Goal: Transaction & Acquisition: Download file/media

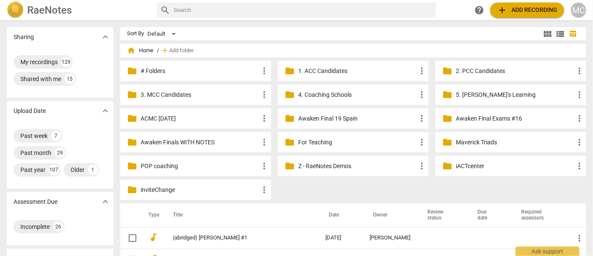
click at [312, 12] on input "text" at bounding box center [303, 10] width 259 height 14
type input "joel"
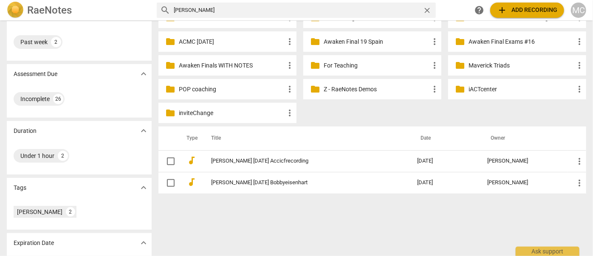
scroll to position [77, 0]
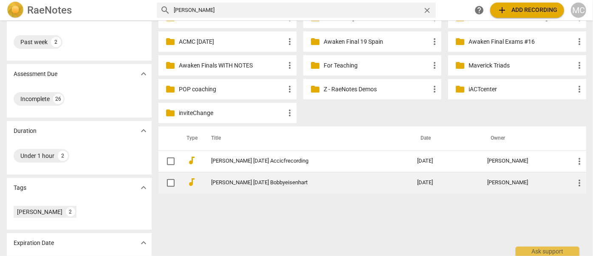
click at [263, 177] on td "[PERSON_NAME] [DATE] Bobbyeisenhart" at bounding box center [305, 183] width 209 height 22
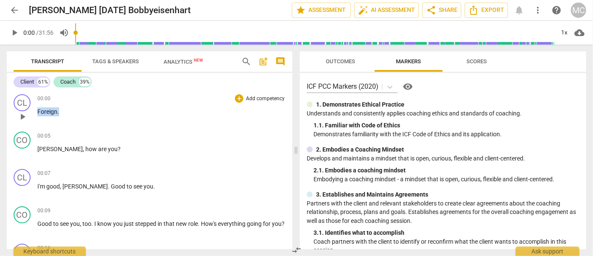
drag, startPoint x: 70, startPoint y: 112, endPoint x: 31, endPoint y: 122, distance: 39.7
click at [23, 110] on div "CL play_arrow pause 00:00 + Add competency keyboard_arrow_right Foreign ." at bounding box center [149, 109] width 285 height 37
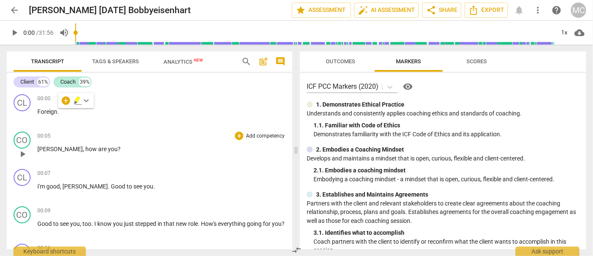
click at [37, 149] on span "Bobby" at bounding box center [59, 149] width 45 height 7
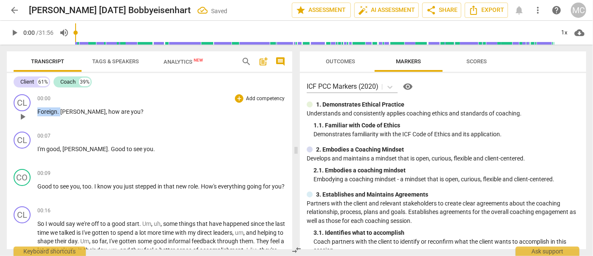
drag, startPoint x: 61, startPoint y: 110, endPoint x: 17, endPoint y: 115, distance: 44.5
click at [17, 115] on div "CL play_arrow pause 00:00 + Add competency keyboard_arrow_right Foreign . Bobby…" at bounding box center [149, 109] width 285 height 37
click at [81, 143] on div "00:07 + Add competency keyboard_arrow_right I'm good , Joel . Good to see you ." at bounding box center [161, 147] width 248 height 31
click at [487, 10] on span "Export" at bounding box center [486, 10] width 36 height 10
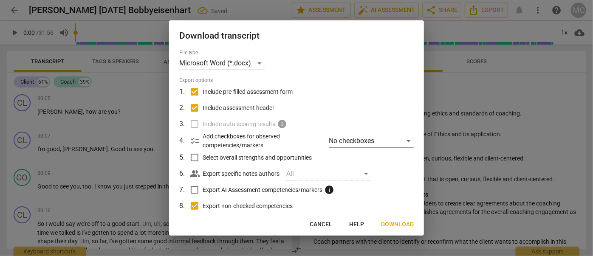
click at [398, 222] on span "Download" at bounding box center [397, 224] width 33 height 8
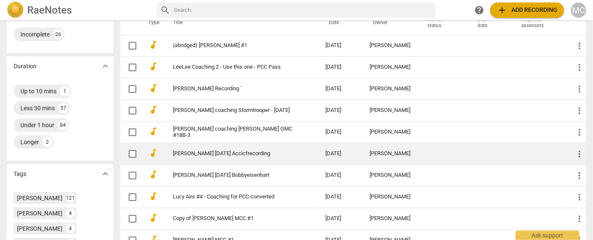
scroll to position [193, 0]
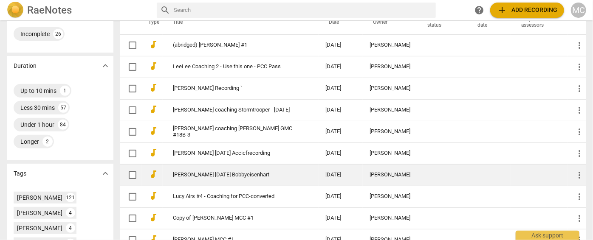
click at [205, 178] on link "[PERSON_NAME] [DATE] Bobbyeisenhart" at bounding box center [234, 175] width 122 height 6
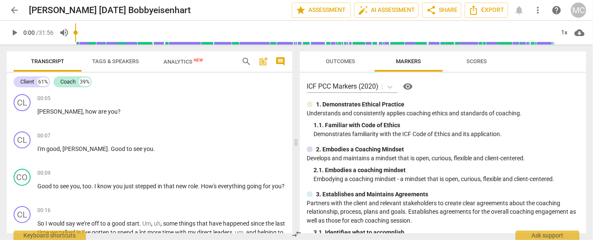
click at [189, 0] on html "arrow_back Joel Junker 2025-08-16 Bobbyeisenhart edit star Assessment auto_fix_…" at bounding box center [296, 0] width 593 height 0
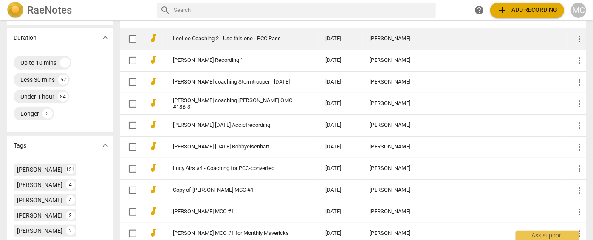
scroll to position [231, 0]
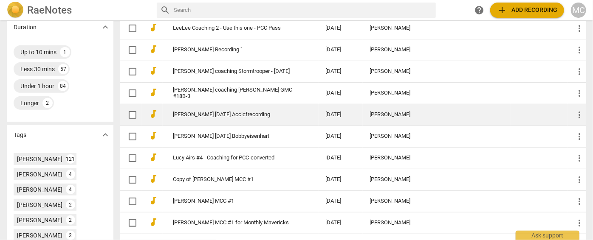
click at [238, 118] on link "[PERSON_NAME] [DATE] Accicfrecording" at bounding box center [234, 115] width 122 height 6
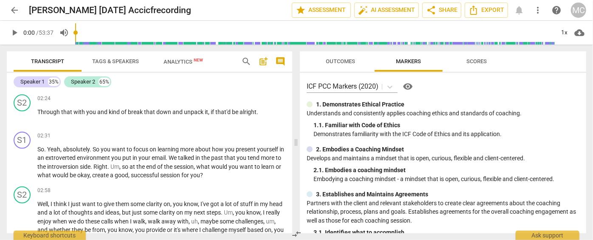
scroll to position [695, 0]
